Goal: Task Accomplishment & Management: Complete application form

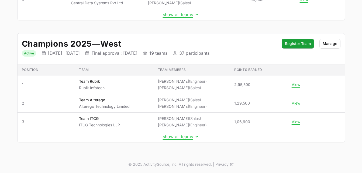
scroll to position [149, 0]
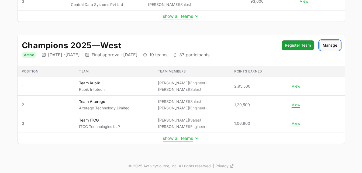
click at [331, 48] on span "Manage" at bounding box center [329, 45] width 15 height 6
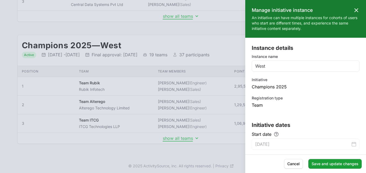
click at [353, 10] on icon at bounding box center [356, 10] width 6 height 6
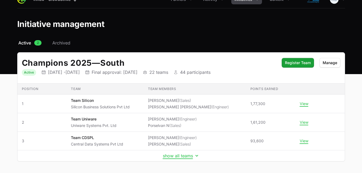
scroll to position [0, 0]
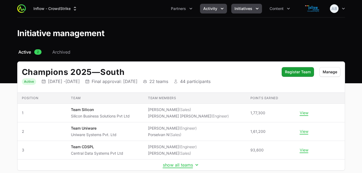
click at [211, 7] on span "Activity" at bounding box center [210, 8] width 14 height 5
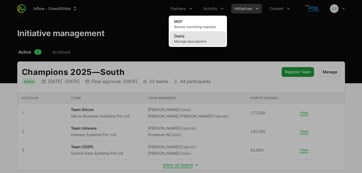
click at [185, 41] on span "Manage deal pipeline" at bounding box center [197, 41] width 47 height 4
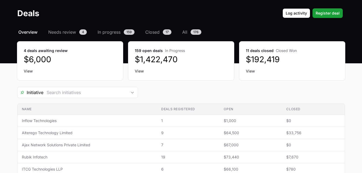
scroll to position [19, 0]
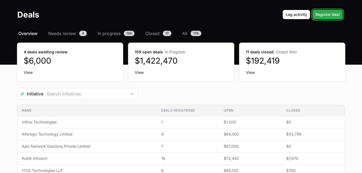
click at [324, 14] on span "Register deal" at bounding box center [327, 14] width 24 height 6
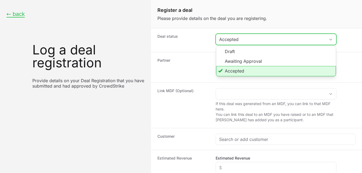
click at [237, 41] on div "Accepted" at bounding box center [272, 39] width 106 height 6
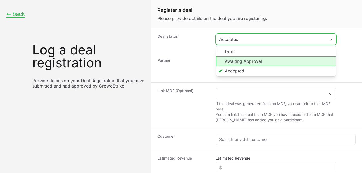
click at [234, 58] on li "Awaiting Approval" at bounding box center [276, 61] width 120 height 10
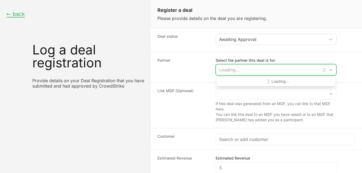
click at [242, 71] on input "Select the partner this deal is for:" at bounding box center [267, 69] width 103 height 11
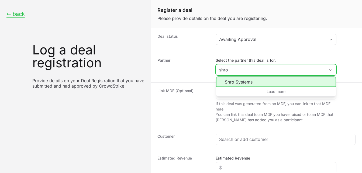
click at [235, 83] on li "Shro Systems" at bounding box center [276, 82] width 120 height 10
type input "Shro Systems"
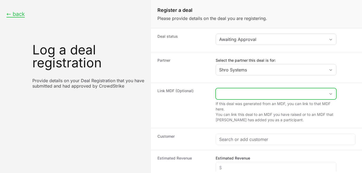
click at [237, 93] on input "Create activity form" at bounding box center [270, 93] width 109 height 11
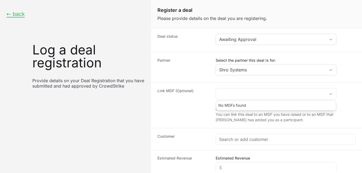
click at [190, 110] on dt "Link MDF (Optional)" at bounding box center [183, 105] width 52 height 34
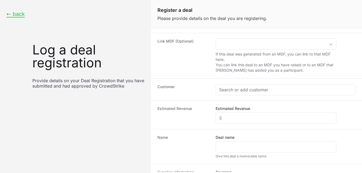
scroll to position [48, 0]
click at [255, 86] on div "Create activity form" at bounding box center [285, 90] width 139 height 11
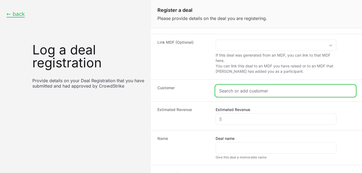
click at [244, 93] on input "Create activity form" at bounding box center [285, 91] width 133 height 6
paste input "Shro Systems Pvt Ltd"
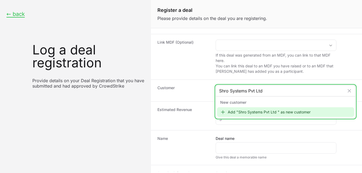
type input "Shro Systems Pvt Ltd"
click at [248, 110] on div "Add "Shro Systems Pvt Ltd " as new customer" at bounding box center [285, 112] width 137 height 10
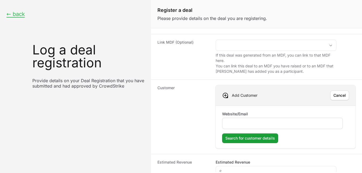
click at [247, 123] on input "Website/Email" at bounding box center [282, 123] width 114 height 6
click at [196, 117] on dt "Customer" at bounding box center [183, 116] width 52 height 63
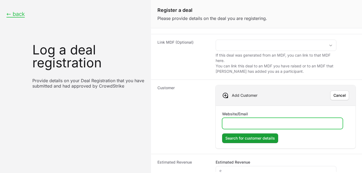
click at [249, 121] on input "Website/Email" at bounding box center [282, 123] width 114 height 6
click at [234, 123] on input "Website/Email" at bounding box center [282, 123] width 114 height 6
paste input "Taco Prestolite Electric Private Limited"
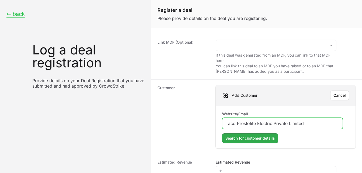
type input "Taco Prestolite Electric Private Limited"
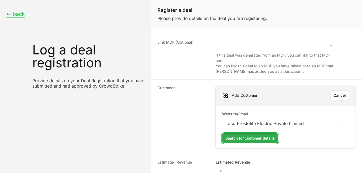
click at [239, 137] on span "Search for customer details" at bounding box center [250, 138] width 50 height 6
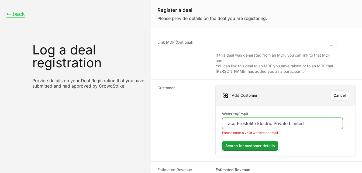
click at [231, 121] on input "Taco Prestolite Electric Private Limited" at bounding box center [282, 123] width 114 height 6
drag, startPoint x: 309, startPoint y: 124, endPoint x: 183, endPoint y: 123, distance: 126.1
click at [183, 123] on div "Customer Add Customer Cancel Website/Email Taco Prestolite Electric Private Lim…" at bounding box center [256, 120] width 211 height 82
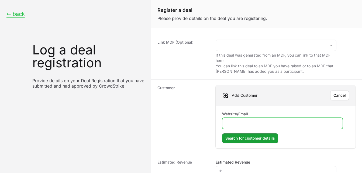
paste input "[URL][DOMAIN_NAME]"
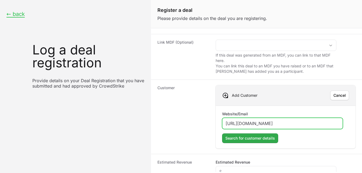
type input "[URL][DOMAIN_NAME]"
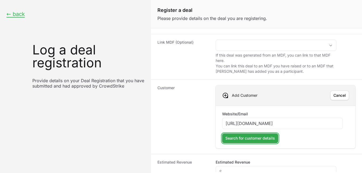
click at [258, 139] on span "Search for customer details" at bounding box center [250, 138] width 50 height 6
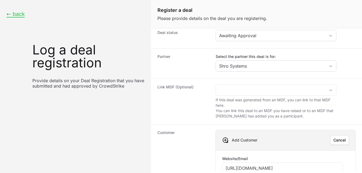
scroll to position [0, 0]
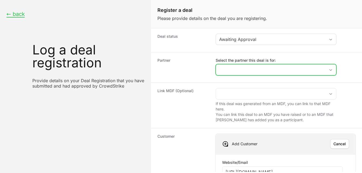
click at [244, 69] on input "Select the partner this deal is for:" at bounding box center [270, 69] width 109 height 11
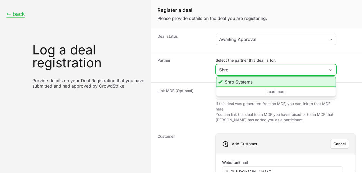
type input "Shro"
click at [237, 79] on li "Shro Systems" at bounding box center [276, 82] width 120 height 10
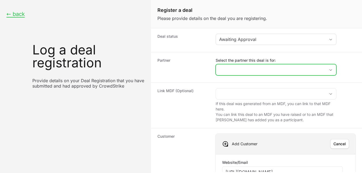
click at [235, 71] on input "Select the partner this deal is for:" at bounding box center [270, 69] width 109 height 11
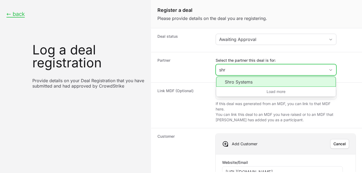
click at [237, 80] on li "Shro Systems" at bounding box center [276, 82] width 120 height 10
type input "Shro Systems"
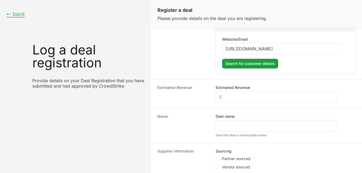
scroll to position [124, 0]
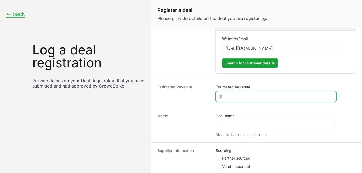
click at [233, 95] on input "Estimated Revenue" at bounding box center [276, 96] width 114 height 6
type input "$1"
type input "$2,000"
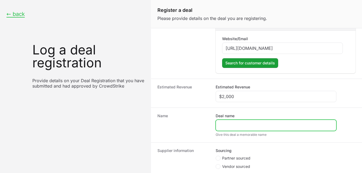
click at [230, 124] on input "Deal name" at bounding box center [276, 125] width 114 height 6
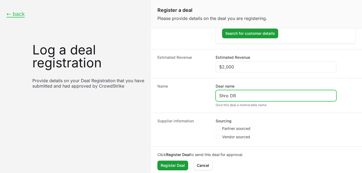
scroll to position [157, 0]
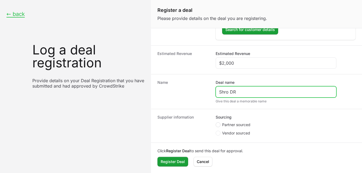
type input "Shro DR"
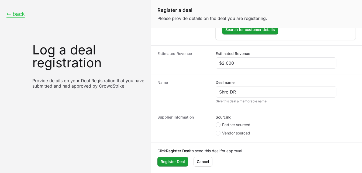
click at [219, 123] on span "Create activity form" at bounding box center [217, 124] width 5 height 5
radio input "true"
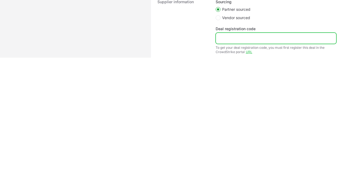
click at [226, 40] on input "Deal registration code" at bounding box center [276, 38] width 114 height 6
click at [232, 38] on input "Deal registration code" at bounding box center [276, 38] width 114 height 6
paste input "DR-80ea0da9."
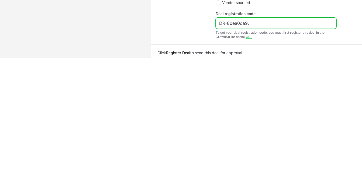
scroll to position [189, 0]
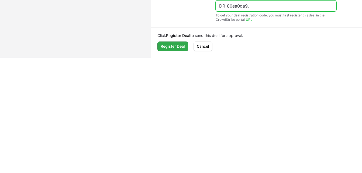
type input "DR-80ea0da9."
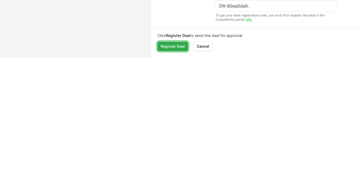
click at [166, 48] on span "Register Deal" at bounding box center [173, 46] width 24 height 6
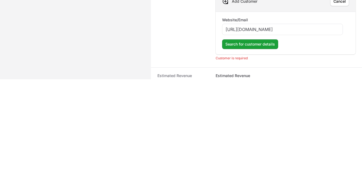
scroll to position [47, 0]
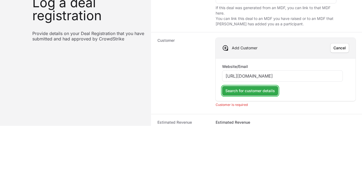
click at [252, 91] on span "Search for customer details" at bounding box center [250, 91] width 50 height 6
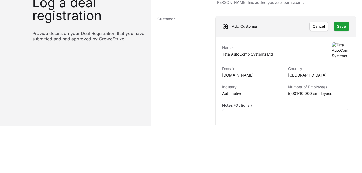
scroll to position [71, 0]
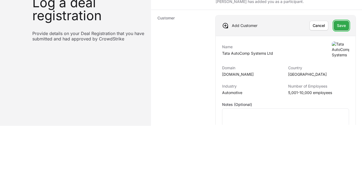
click at [337, 26] on span "Save" at bounding box center [341, 25] width 9 height 6
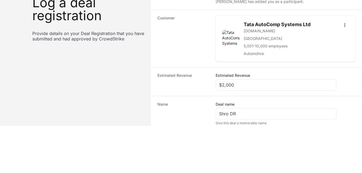
scroll to position [172, 0]
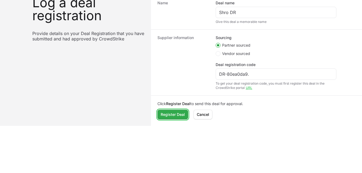
click at [179, 115] on span "Register Deal" at bounding box center [173, 114] width 24 height 6
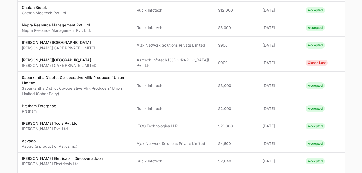
scroll to position [333, 0]
